Goal: Answer question/provide support: Share knowledge or assist other users

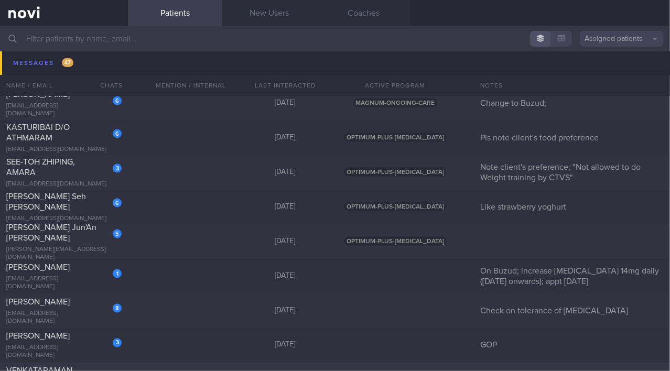
scroll to position [7580, 0]
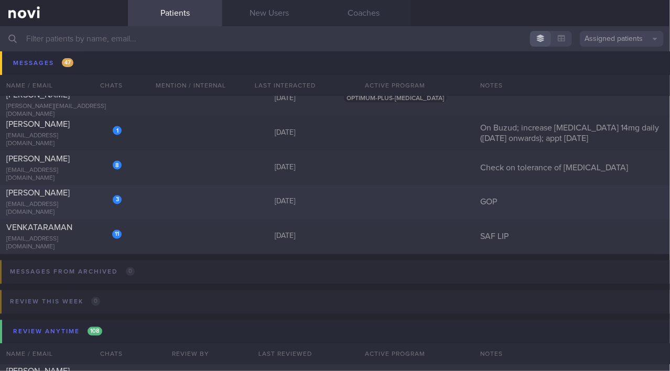
click at [59, 196] on div "[PERSON_NAME]" at bounding box center [62, 193] width 113 height 10
select select "8"
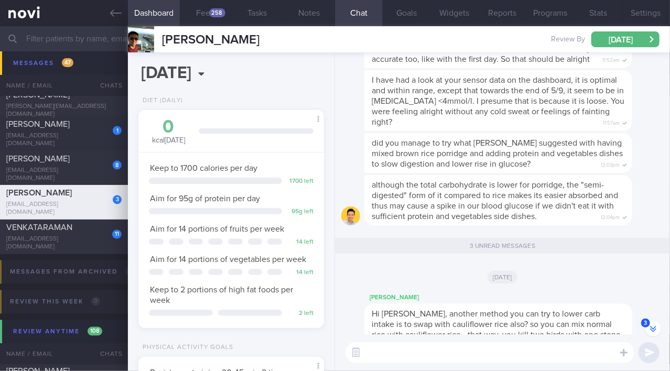
scroll to position [-381, 0]
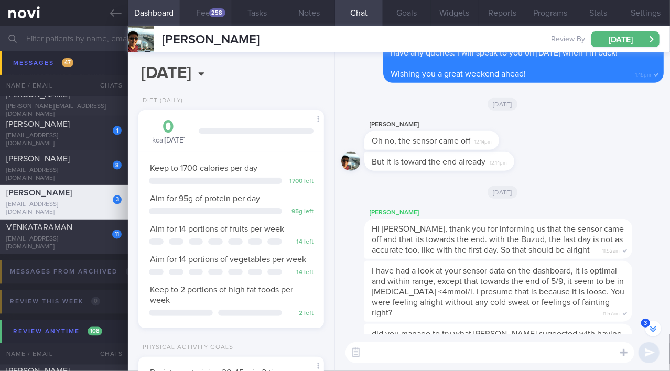
click at [205, 10] on button "Feed 258" at bounding box center [206, 13] width 52 height 26
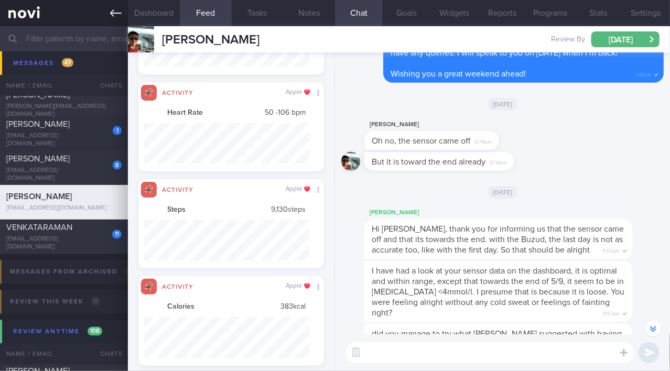
click at [119, 15] on icon at bounding box center [116, 13] width 12 height 12
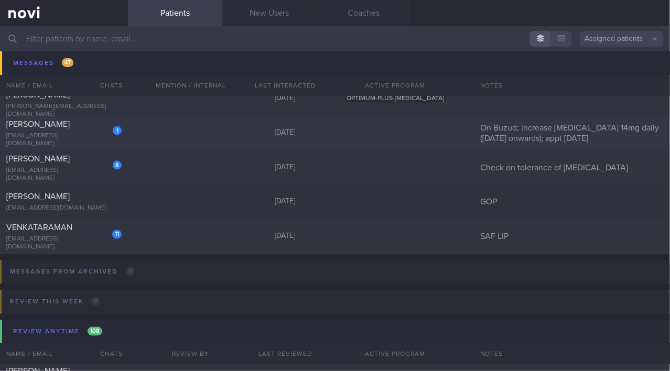
click at [79, 126] on div "[PERSON_NAME]" at bounding box center [62, 124] width 113 height 10
select select "8"
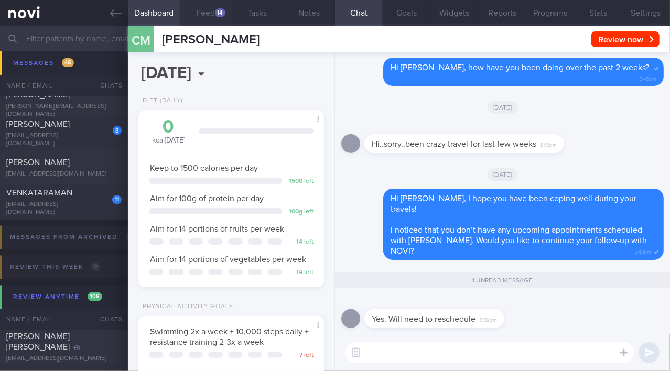
click at [202, 7] on button "Feed 14" at bounding box center [206, 13] width 52 height 26
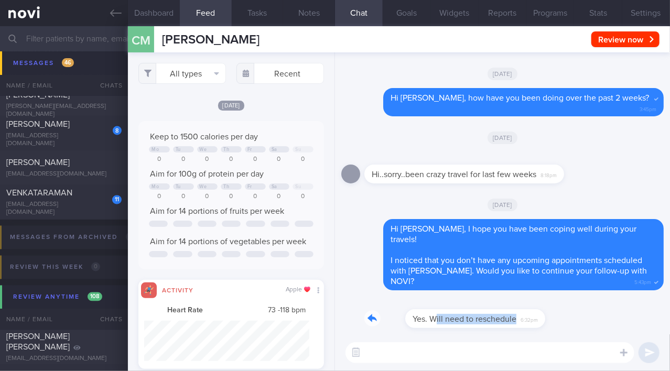
drag, startPoint x: 395, startPoint y: 313, endPoint x: 475, endPoint y: 310, distance: 79.7
click at [475, 310] on div "Yes. Will need to reschedule 6:32pm" at bounding box center [449, 312] width 171 height 31
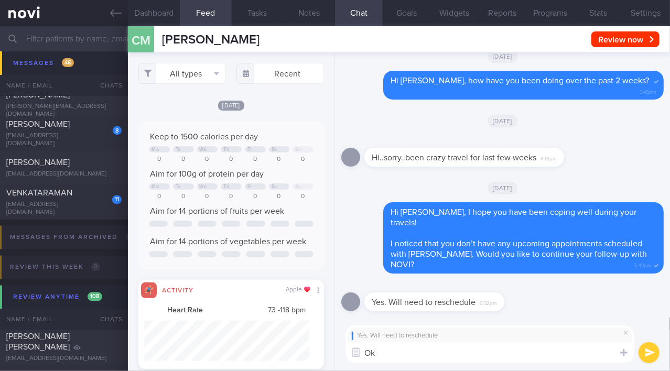
type textarea "O"
drag, startPoint x: 423, startPoint y: 354, endPoint x: 509, endPoint y: 356, distance: 85.5
click at [509, 356] on textarea "Hi [PERSON_NAME], sure! Are you okay if I got my" at bounding box center [490, 352] width 289 height 21
paste textarea "ask my front desk colleague to reach out to you for appointment rescheduling?"
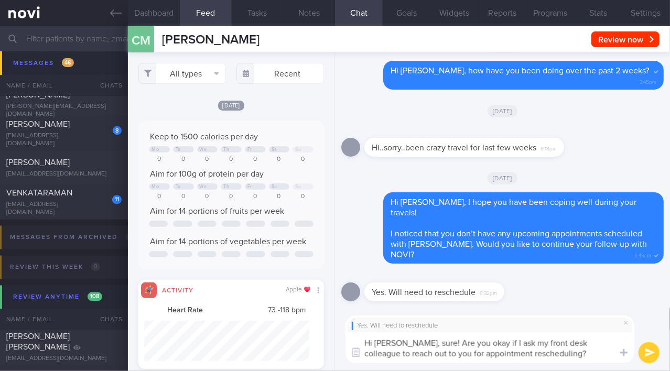
click at [496, 342] on textarea "Hi [PERSON_NAME], sure! Are you okay if I ask my front desk colleague to reach …" at bounding box center [490, 347] width 289 height 31
type textarea "Hi [PERSON_NAME], sure! Are you okay if I get my front desk colleague to reach …"
click at [652, 350] on button "submit" at bounding box center [649, 352] width 21 height 21
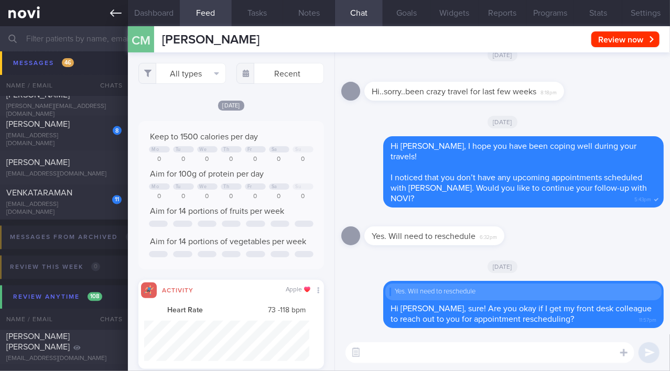
click at [115, 15] on icon at bounding box center [116, 13] width 12 height 12
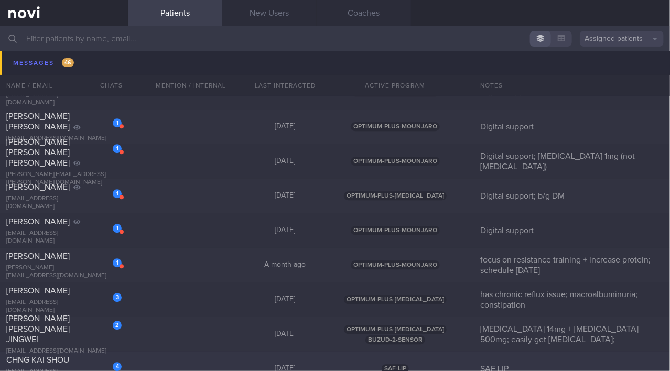
scroll to position [6162, 0]
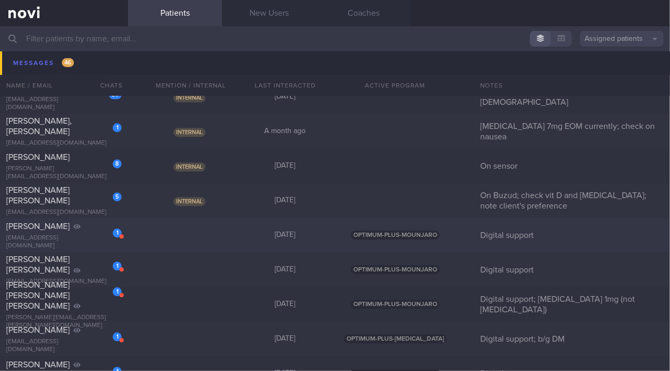
click at [76, 237] on div "1 [PERSON_NAME] [EMAIL_ADDRESS][DOMAIN_NAME]" at bounding box center [64, 235] width 128 height 29
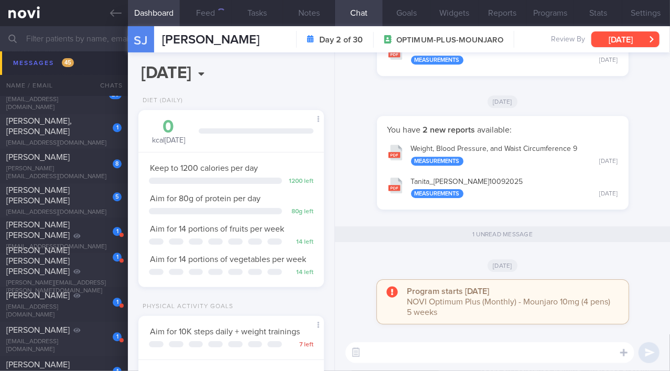
click at [608, 36] on button "[DATE]" at bounding box center [625, 39] width 68 height 16
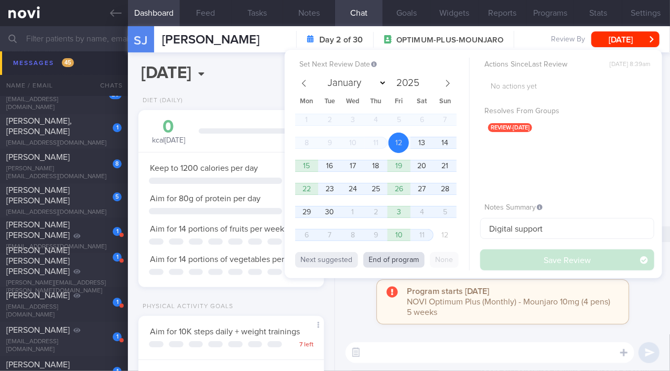
click at [407, 261] on button "End of program" at bounding box center [393, 260] width 61 height 16
select select "9"
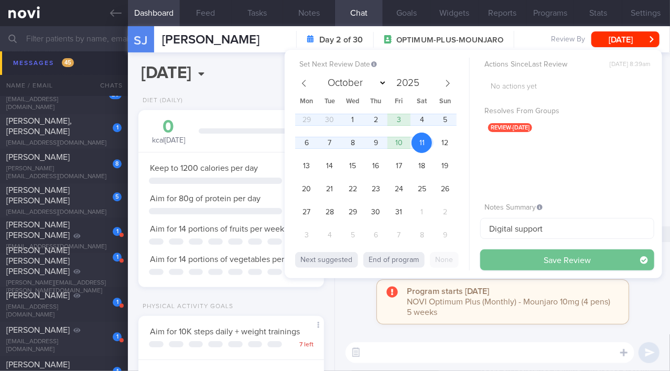
click at [509, 259] on button "Save Review" at bounding box center [567, 260] width 174 height 21
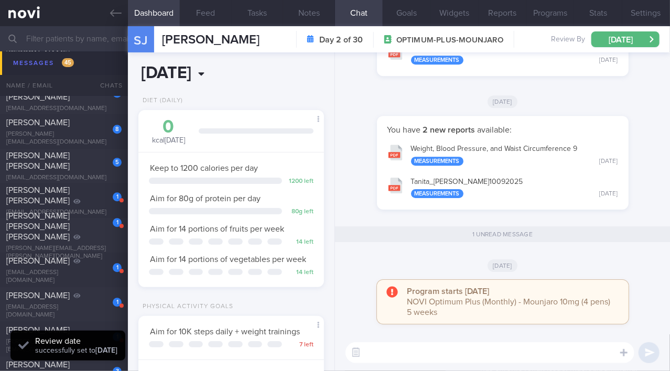
scroll to position [6128, 0]
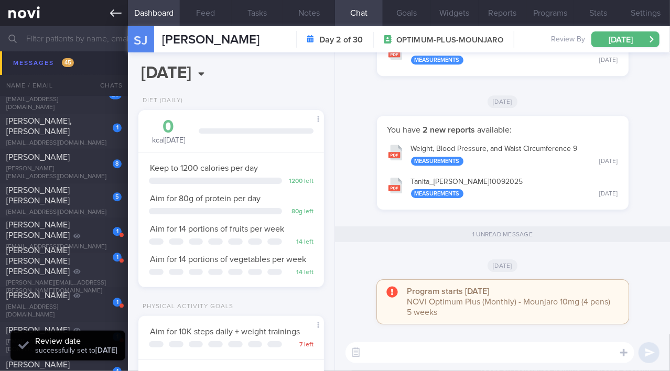
click at [116, 17] on icon at bounding box center [116, 13] width 12 height 12
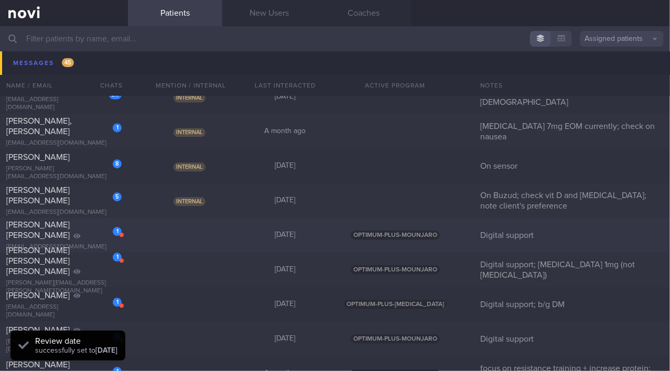
click at [80, 229] on div "[PERSON_NAME] [PERSON_NAME]" at bounding box center [62, 230] width 113 height 21
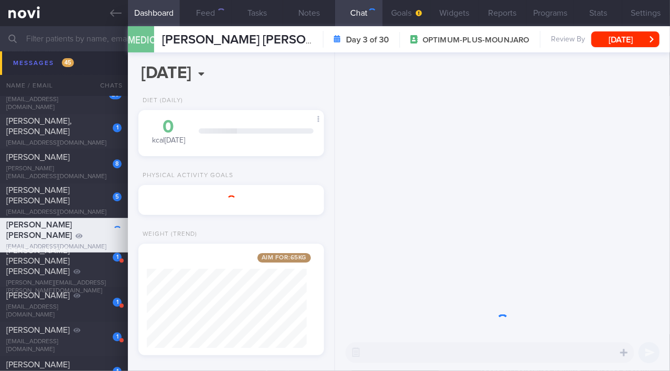
scroll to position [524271, 524206]
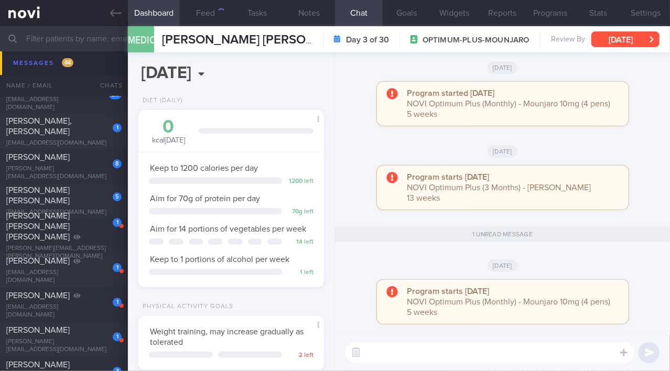
click at [610, 39] on button "[DATE]" at bounding box center [625, 39] width 68 height 16
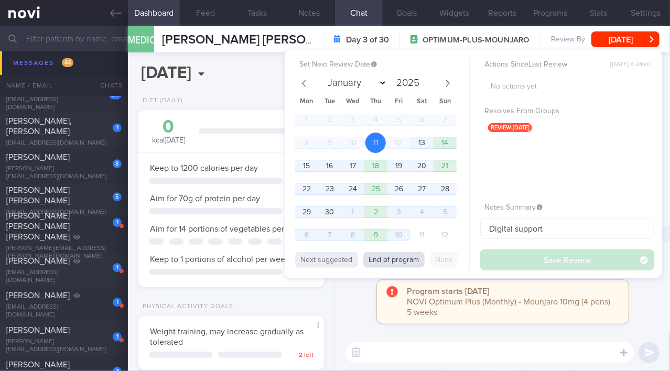
click at [401, 265] on button "End of program" at bounding box center [393, 260] width 61 height 16
select select "9"
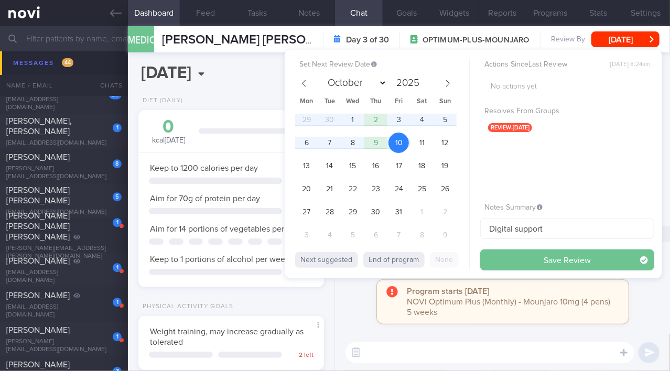
click at [504, 257] on button "Save Review" at bounding box center [567, 260] width 174 height 21
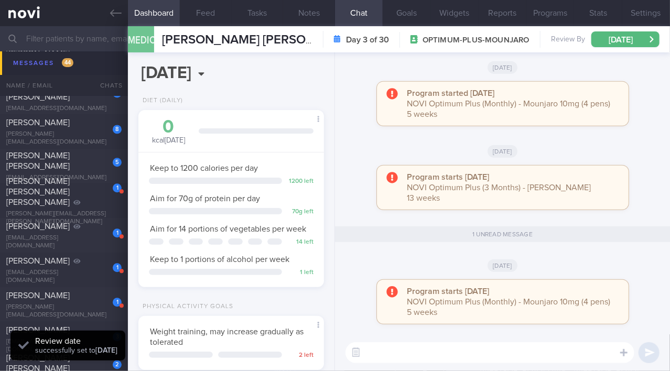
scroll to position [6093, 0]
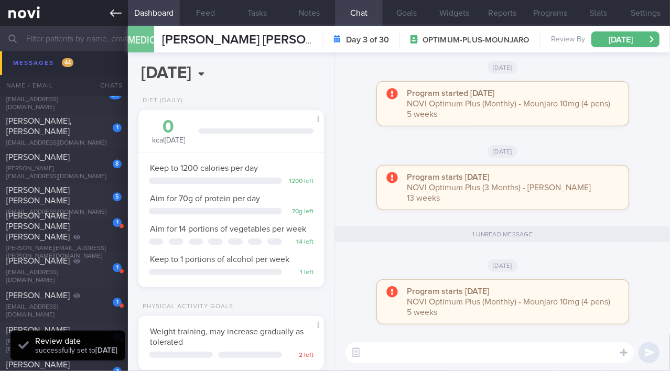
click at [110, 13] on link at bounding box center [64, 13] width 128 height 26
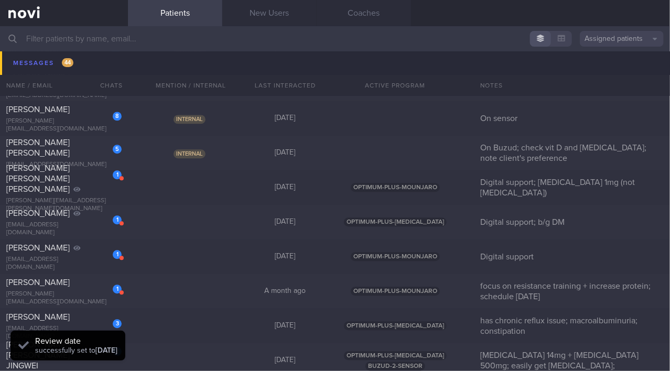
scroll to position [6141, 0]
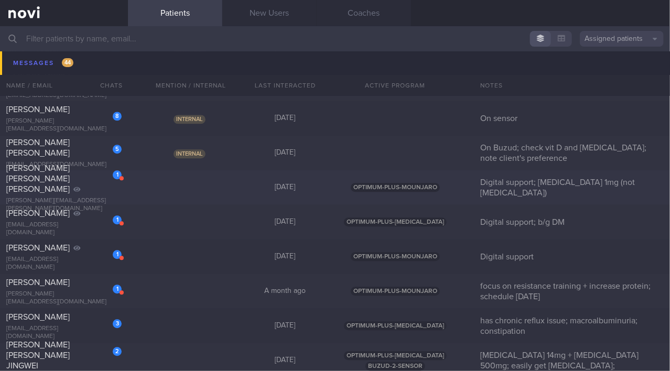
click at [81, 189] on div "[PERSON_NAME] [PERSON_NAME] [PERSON_NAME]" at bounding box center [62, 178] width 113 height 31
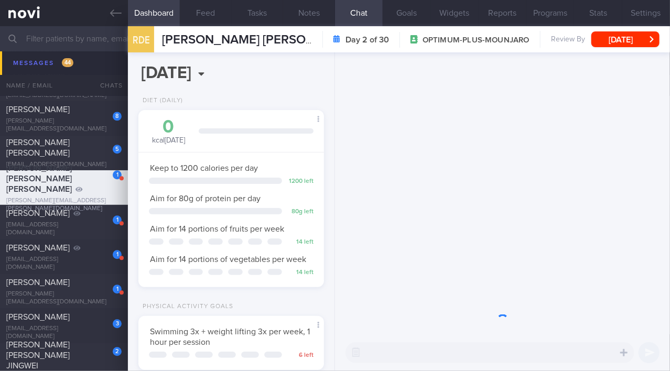
scroll to position [94, 160]
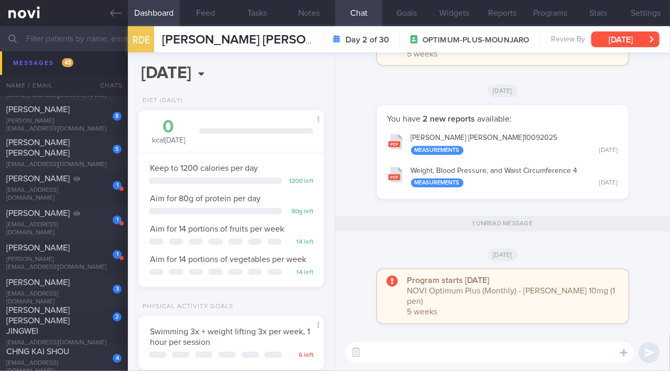
click at [604, 39] on button "[DATE]" at bounding box center [625, 39] width 68 height 16
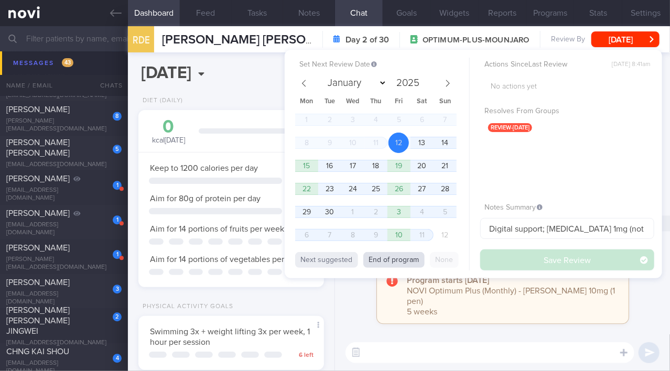
click at [403, 258] on button "End of program" at bounding box center [393, 260] width 61 height 16
select select "9"
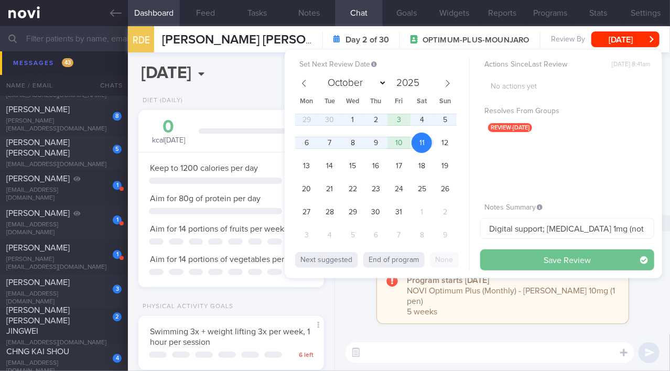
click at [508, 257] on button "Save Review" at bounding box center [567, 260] width 174 height 21
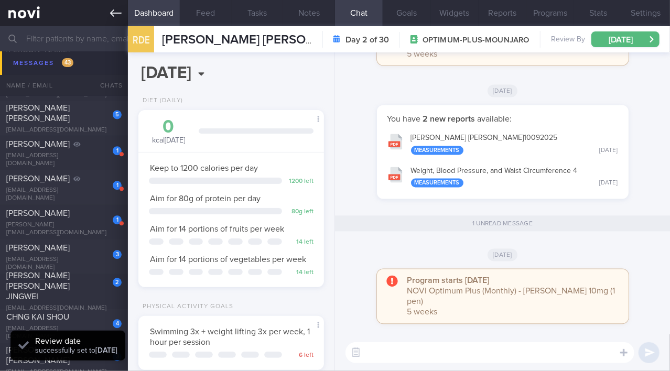
scroll to position [6106, 0]
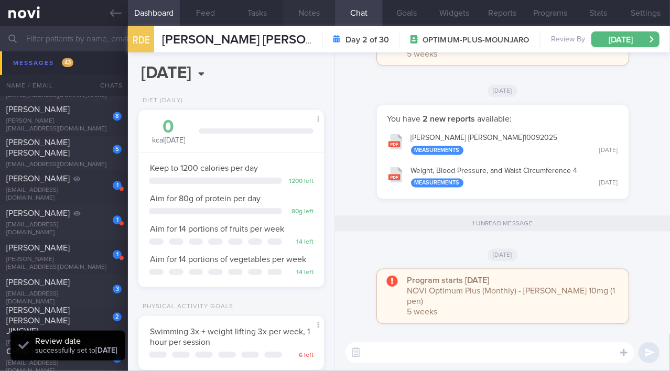
click at [315, 11] on button "Notes" at bounding box center [309, 13] width 52 height 26
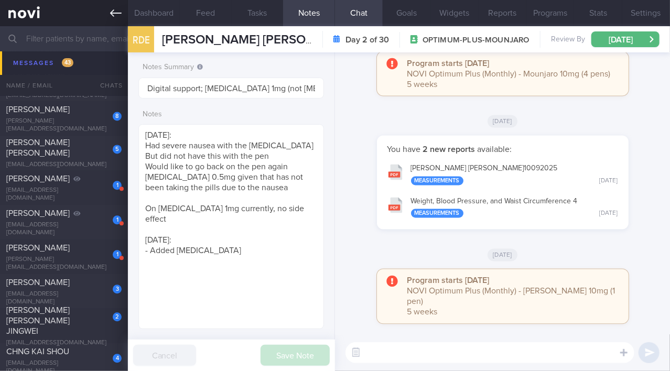
click at [119, 14] on icon at bounding box center [116, 13] width 12 height 12
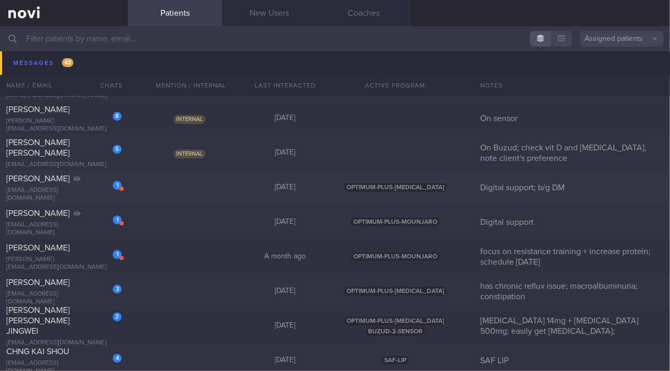
click at [55, 195] on div "[EMAIL_ADDRESS][DOMAIN_NAME]" at bounding box center [63, 195] width 115 height 16
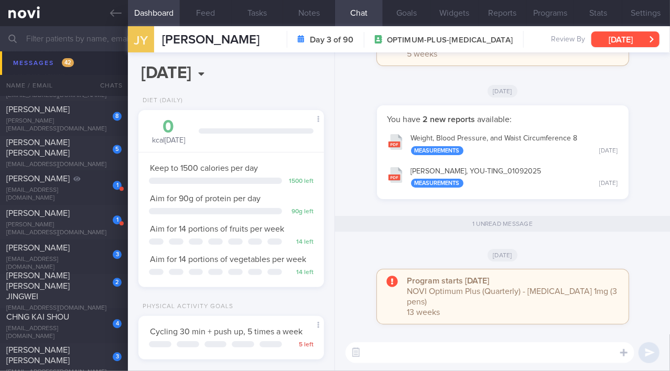
click at [601, 37] on button "[DATE]" at bounding box center [625, 39] width 68 height 16
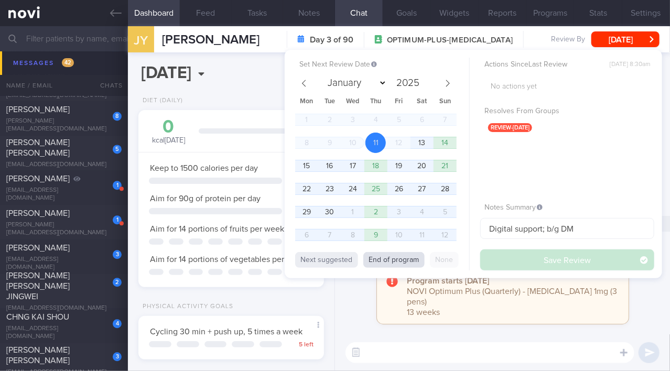
click at [396, 259] on button "End of program" at bounding box center [393, 260] width 61 height 16
select select "11"
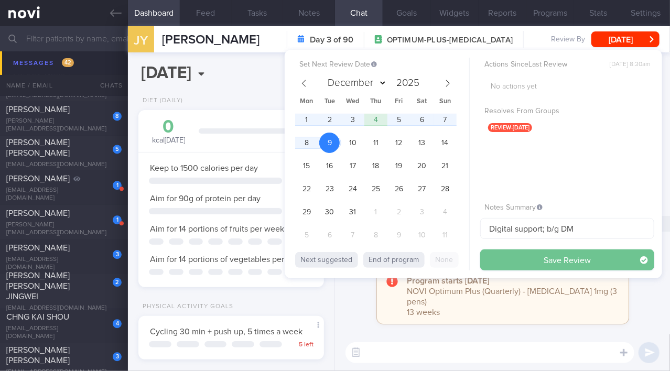
click at [507, 255] on button "Save Review" at bounding box center [567, 260] width 174 height 21
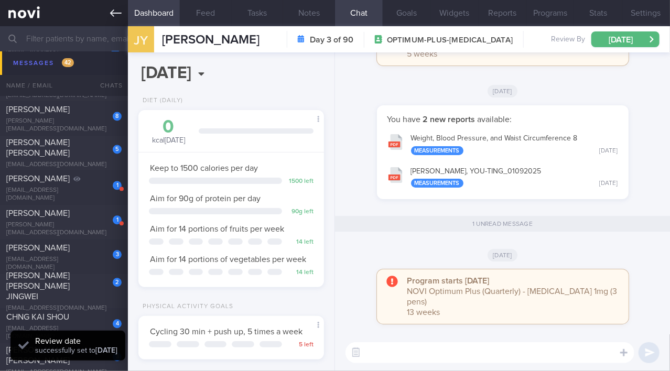
scroll to position [82, 164]
click at [115, 12] on icon at bounding box center [116, 13] width 12 height 12
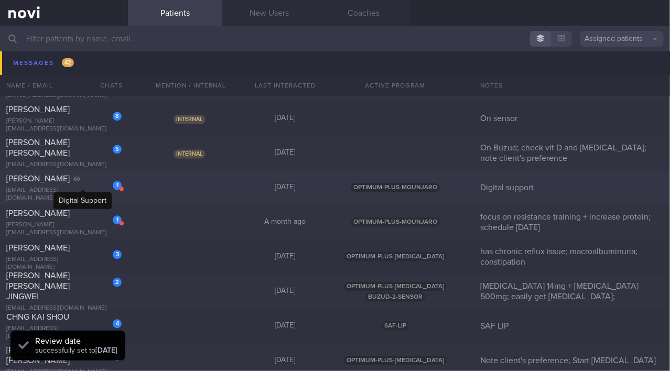
click at [81, 182] on icon at bounding box center [76, 179] width 7 height 6
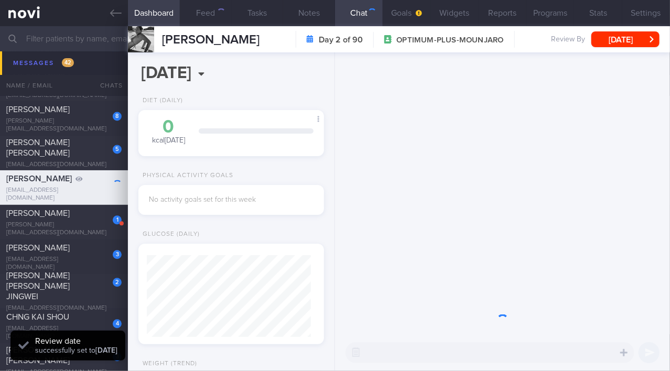
scroll to position [82, 164]
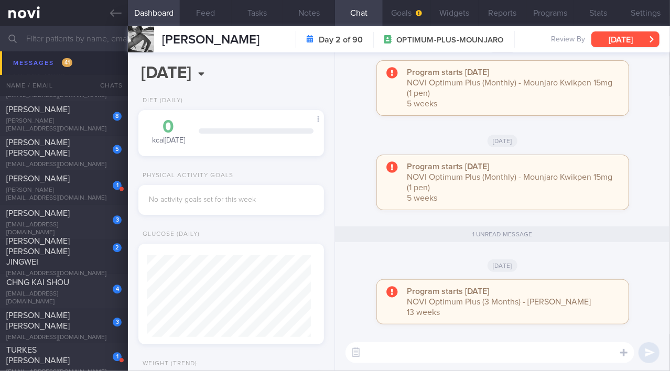
click at [642, 38] on button "[DATE]" at bounding box center [625, 39] width 68 height 16
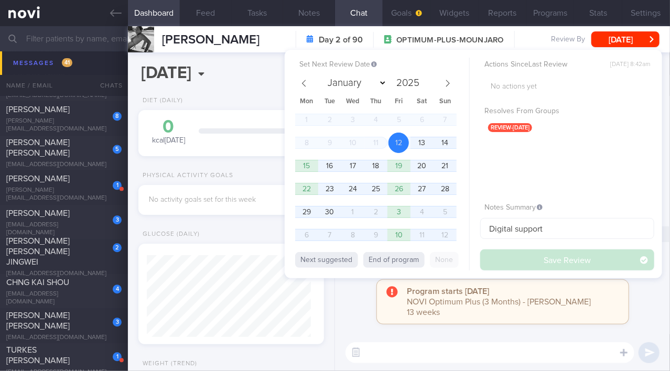
click at [403, 270] on div "Set Next Review Date [DATE] January February March April May June July August S…" at bounding box center [474, 164] width 378 height 229
click at [412, 256] on button "End of program" at bounding box center [393, 260] width 61 height 16
select select "11"
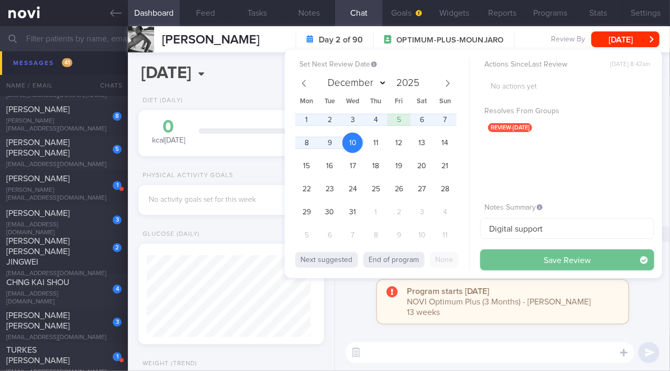
click at [511, 258] on button "Save Review" at bounding box center [567, 260] width 174 height 21
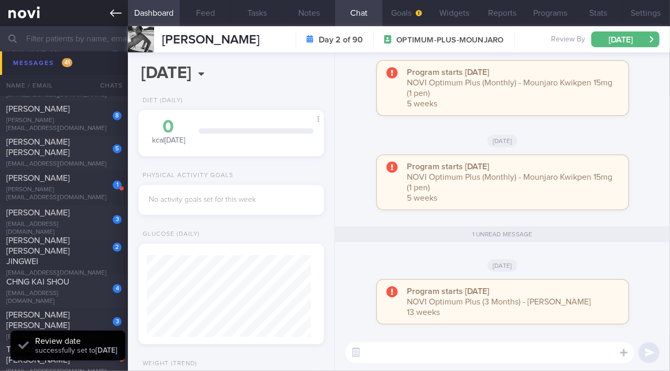
click at [111, 12] on icon at bounding box center [116, 13] width 12 height 12
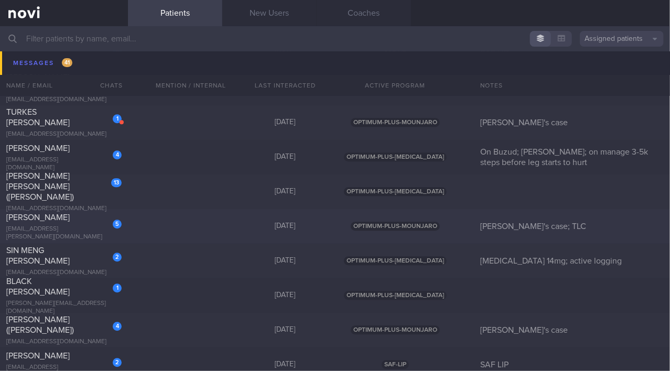
click at [65, 229] on div "[EMAIL_ADDRESS][PERSON_NAME][DOMAIN_NAME]" at bounding box center [63, 233] width 115 height 16
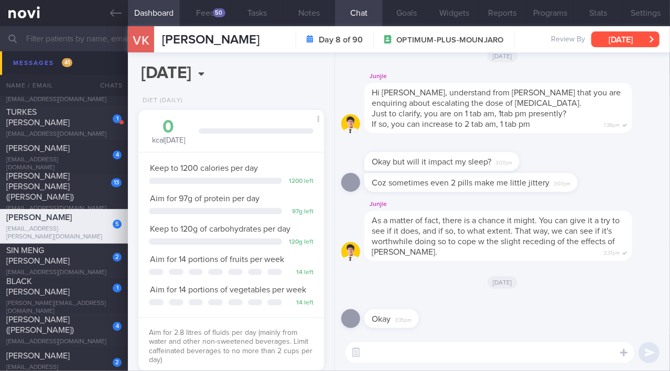
click at [604, 39] on button "[DATE]" at bounding box center [625, 39] width 68 height 16
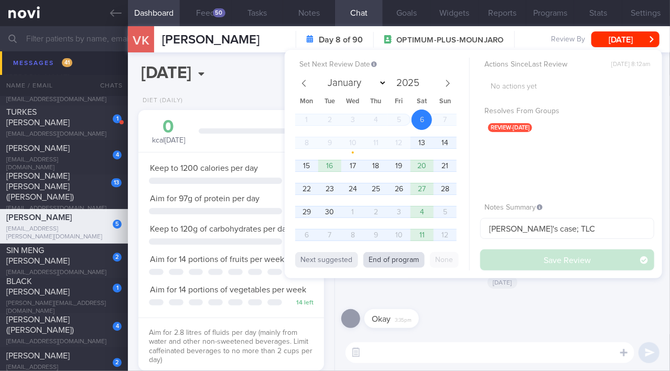
click at [397, 260] on button "End of program" at bounding box center [393, 260] width 61 height 16
select select "11"
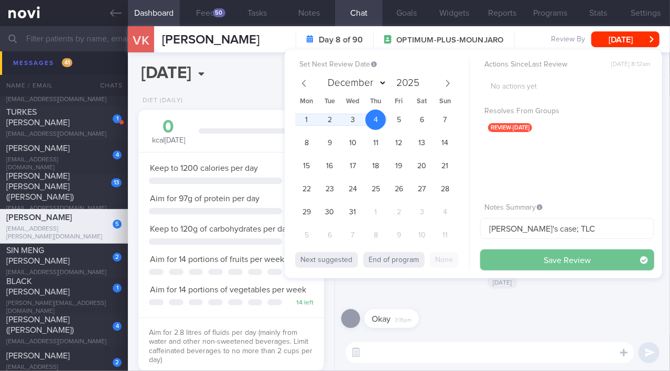
click at [492, 263] on button "Save Review" at bounding box center [567, 260] width 174 height 21
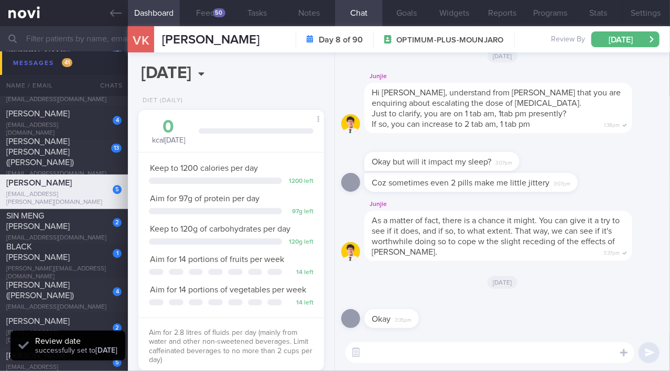
scroll to position [6240, 0]
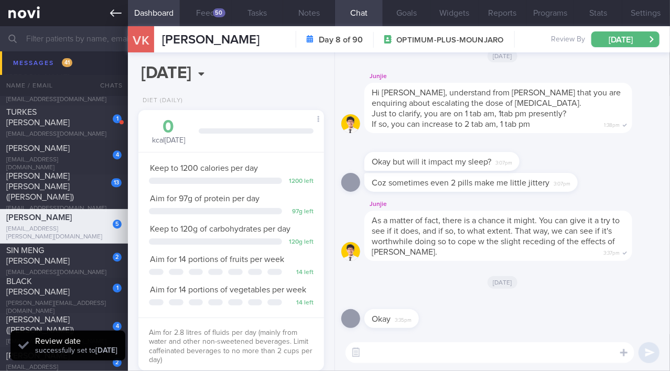
click at [117, 14] on icon at bounding box center [116, 13] width 12 height 12
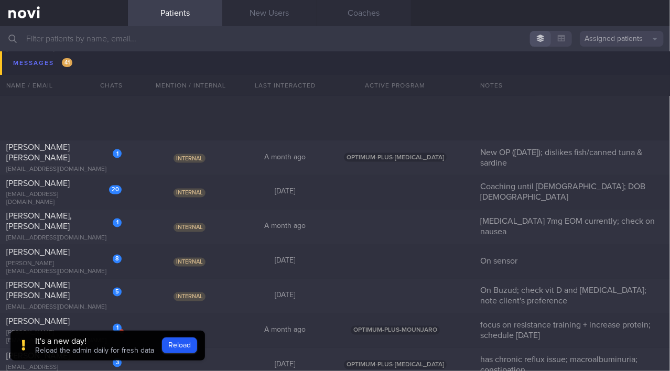
scroll to position [5859, 0]
